Goal: Task Accomplishment & Management: Manage account settings

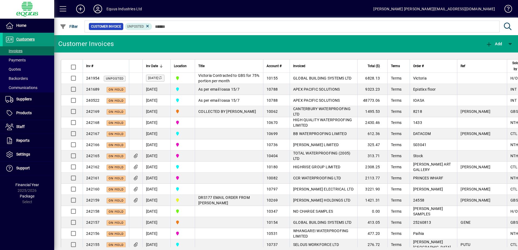
drag, startPoint x: 28, startPoint y: 38, endPoint x: 26, endPoint y: 40, distance: 2.8
click at [28, 38] on span "Customers" at bounding box center [25, 39] width 18 height 4
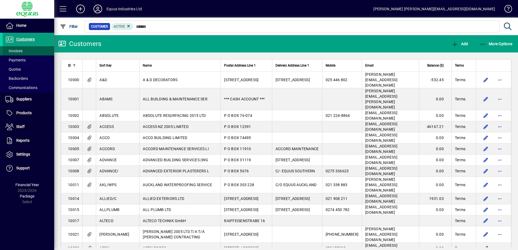
click at [19, 51] on span "Invoices" at bounding box center [13, 51] width 17 height 4
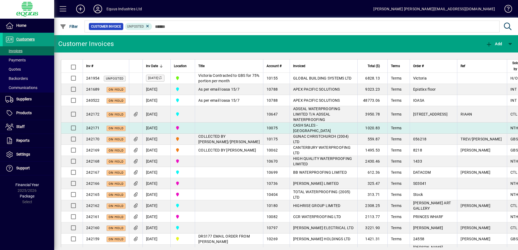
click at [293, 133] on span "CASH SALES - [GEOGRAPHIC_DATA]" at bounding box center [312, 128] width 38 height 10
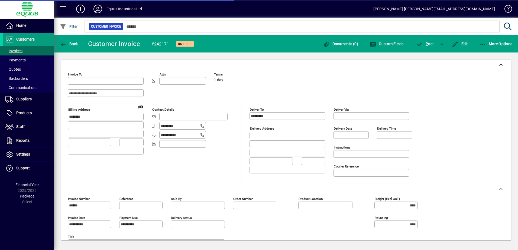
type input "**********"
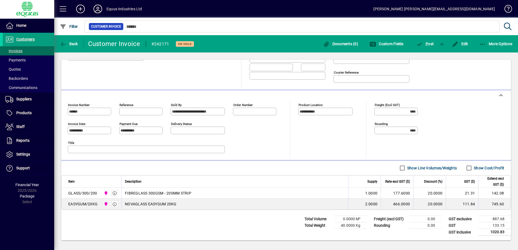
scroll to position [13, 0]
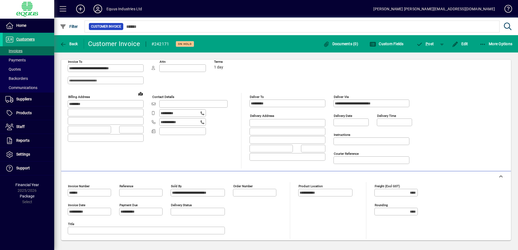
click at [29, 38] on span "Customers" at bounding box center [25, 39] width 18 height 4
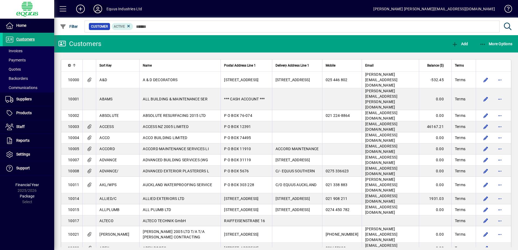
click at [100, 8] on icon at bounding box center [97, 9] width 11 height 9
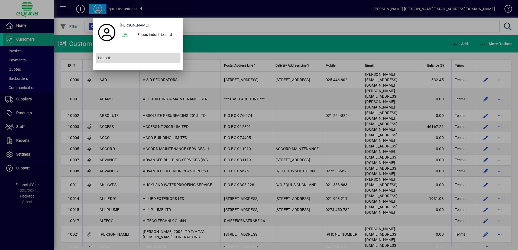
click at [106, 58] on span "Logout" at bounding box center [104, 58] width 12 height 6
